Goal: Information Seeking & Learning: Understand process/instructions

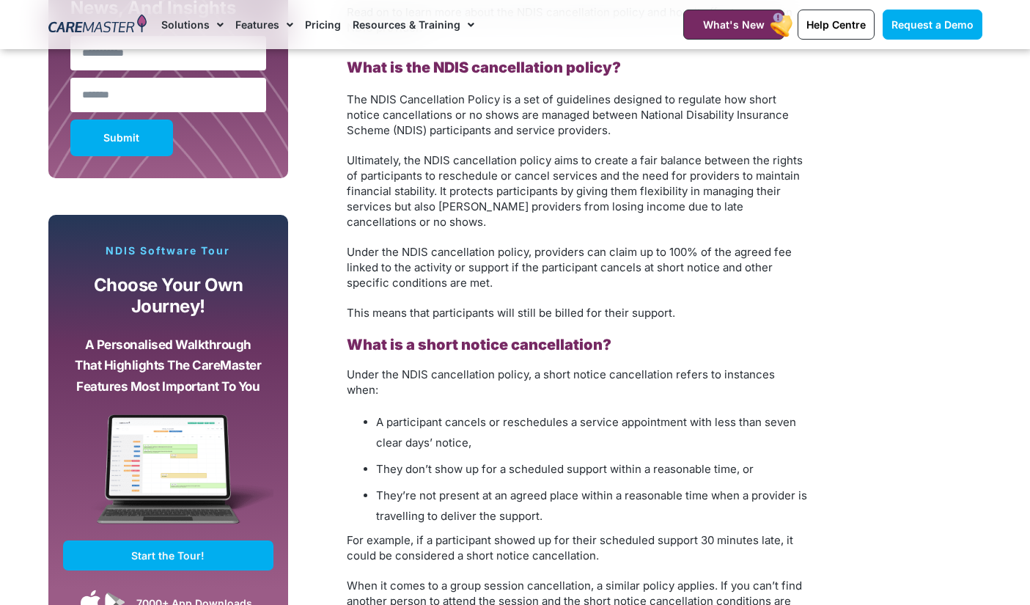
scroll to position [1221, 0]
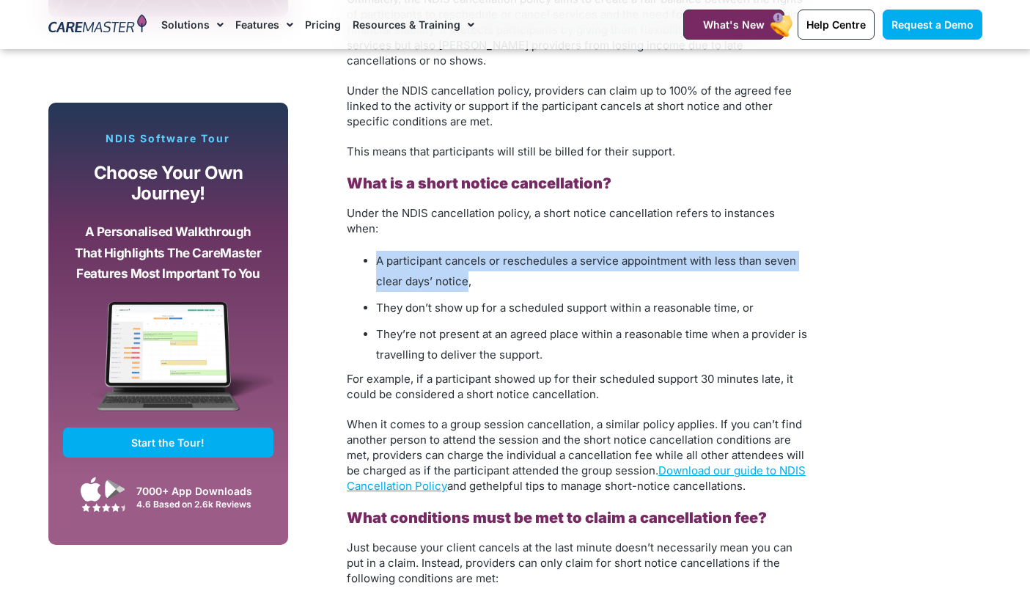
drag, startPoint x: 469, startPoint y: 265, endPoint x: 378, endPoint y: 244, distance: 92.7
click at [378, 254] on span "A participant cancels or reschedules a service appointment with less than seven…" at bounding box center [586, 271] width 420 height 34
copy span "A participant cancels or reschedules a service appointment with less than seven…"
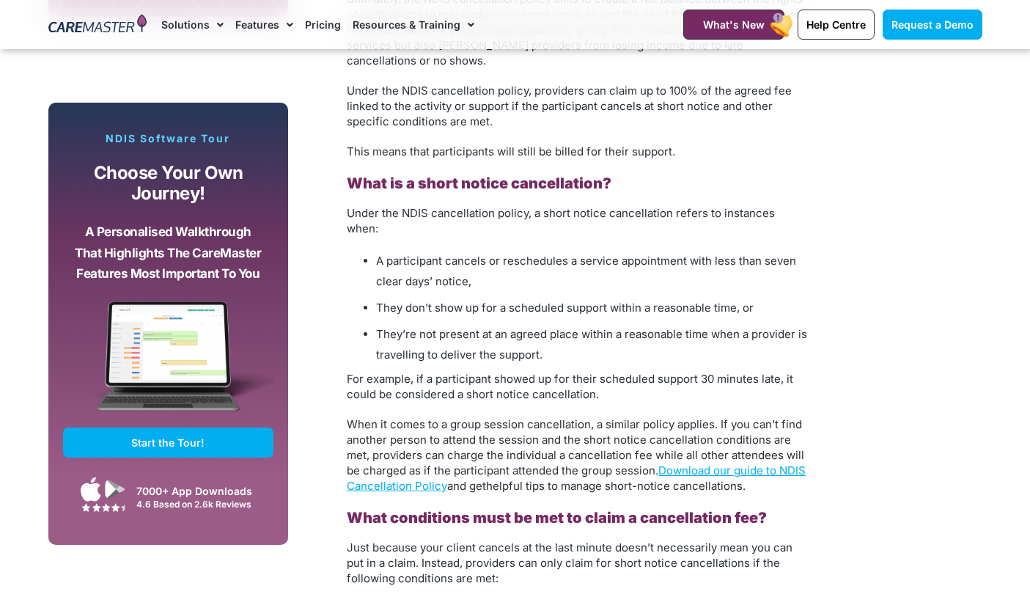
click at [595, 268] on li "A participant cancels or reschedules a service appointment with less than seven…" at bounding box center [592, 271] width 433 height 41
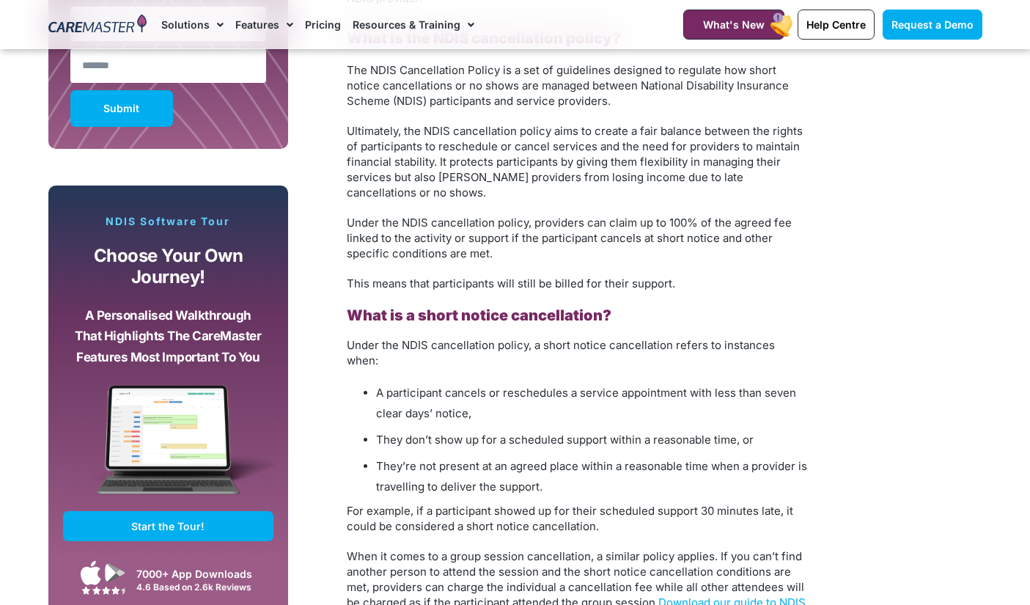
scroll to position [1091, 0]
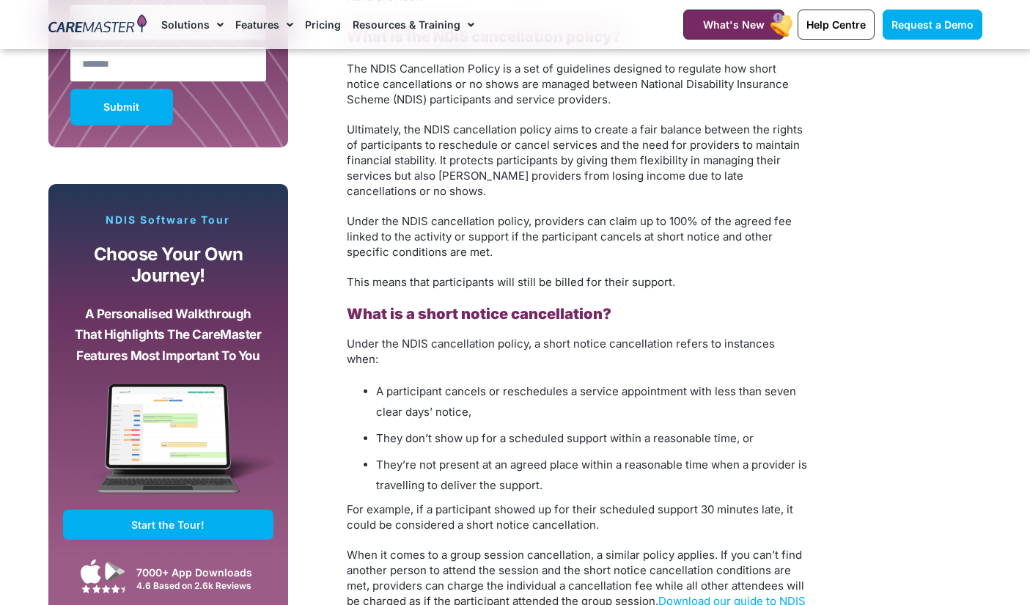
drag, startPoint x: 504, startPoint y: 374, endPoint x: 804, endPoint y: 381, distance: 299.2
click at [804, 381] on li "A participant cancels or reschedules a service appointment with less than seven…" at bounding box center [592, 401] width 433 height 41
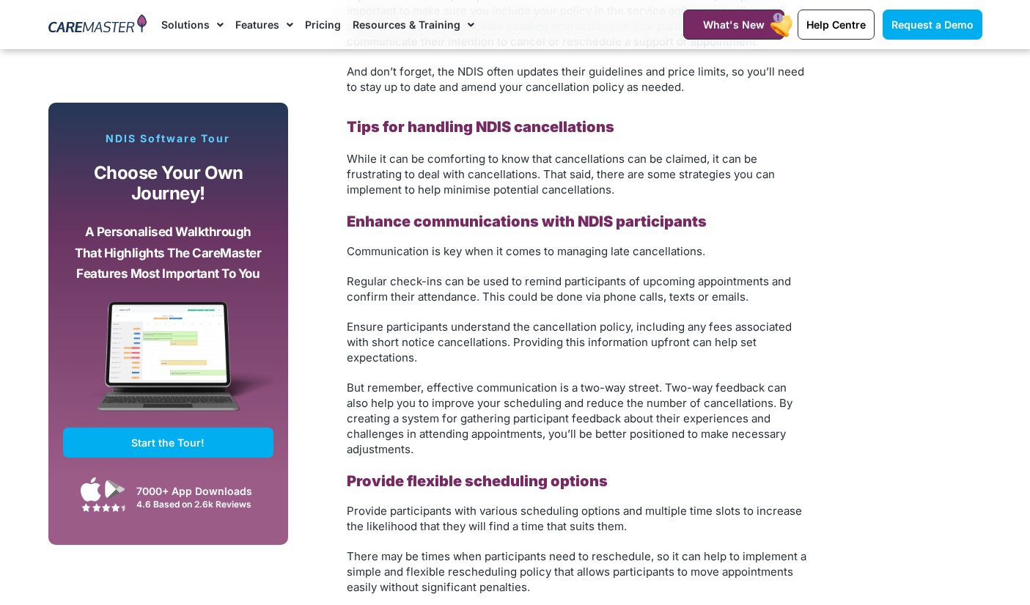
scroll to position [2806, 0]
